Goal: Contribute content

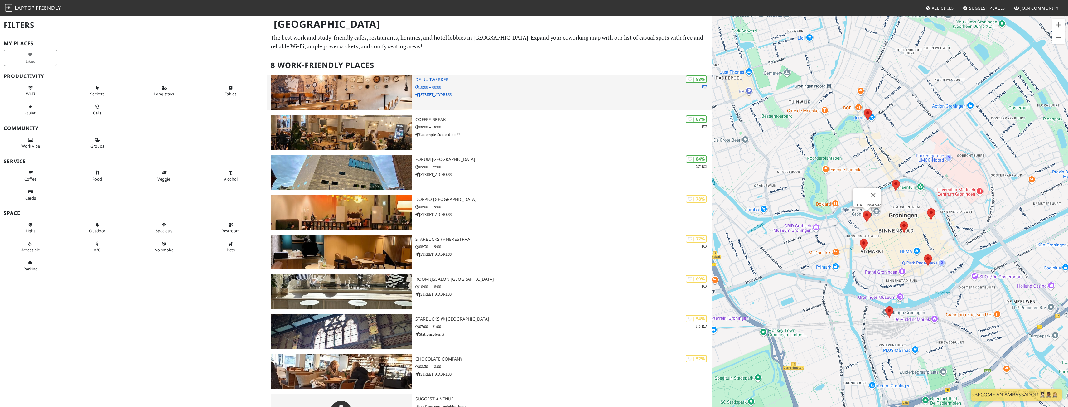
click at [351, 105] on div "| 88% 1 De Uurwerker 10:00 – 00:00 Uurwerkersplein 1" at bounding box center [563, 92] width 297 height 35
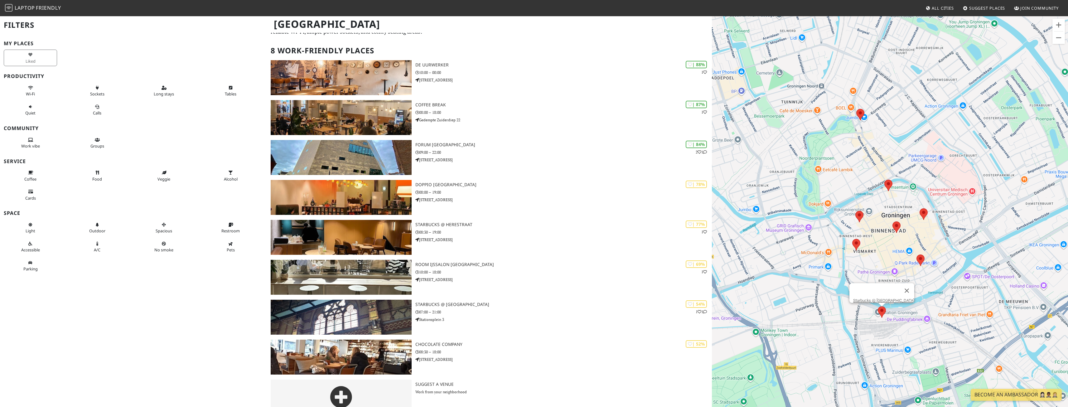
scroll to position [27, 0]
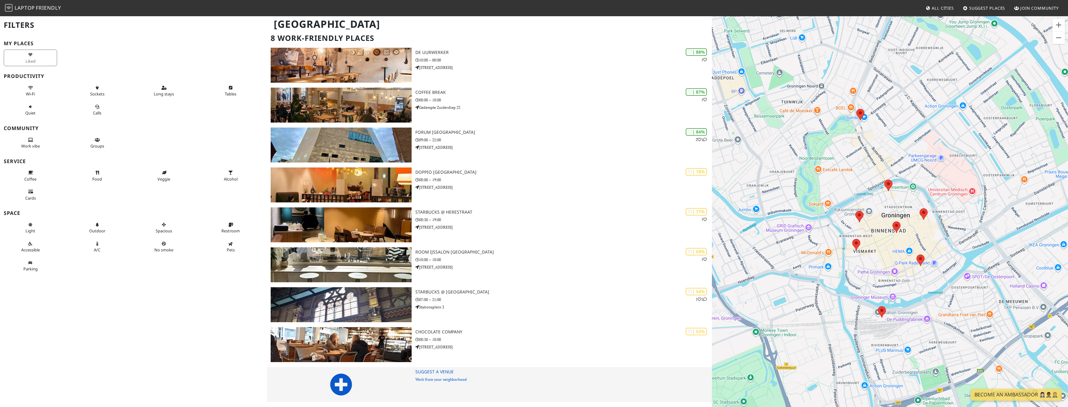
click at [345, 386] on icon at bounding box center [341, 384] width 22 height 22
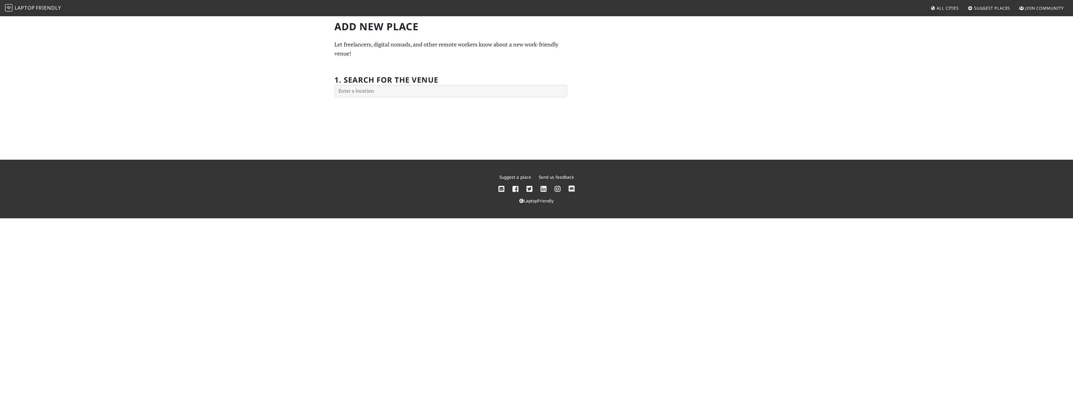
click at [354, 84] on h2 "1. Search for the venue" at bounding box center [386, 79] width 104 height 9
click at [361, 94] on input "text" at bounding box center [450, 91] width 233 height 12
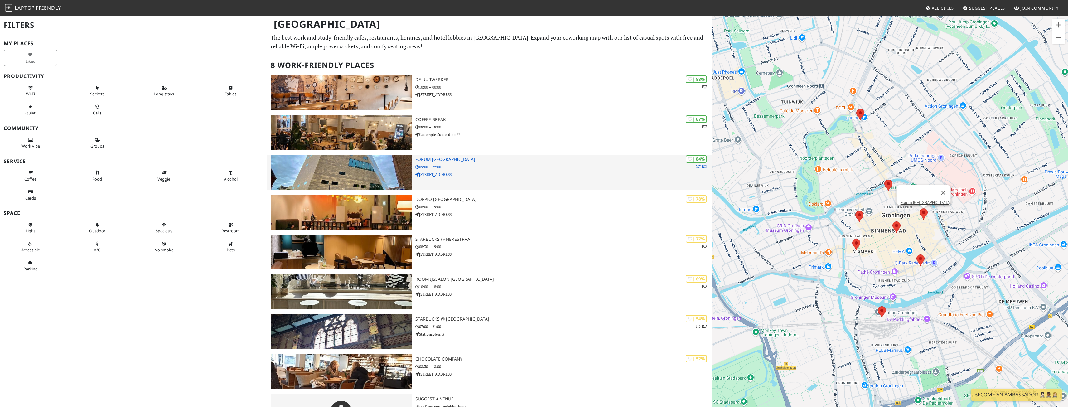
scroll to position [27, 0]
